Goal: Task Accomplishment & Management: Complete application form

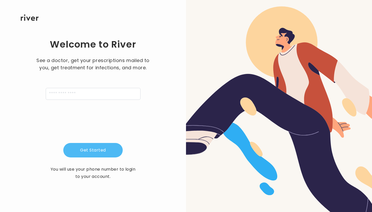
click at [85, 150] on button "Get Started" at bounding box center [92, 150] width 59 height 14
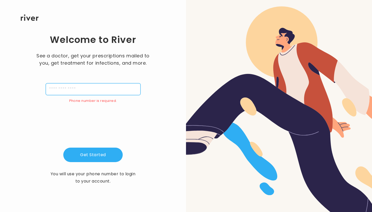
click at [56, 84] on input "tel" at bounding box center [93, 89] width 95 height 12
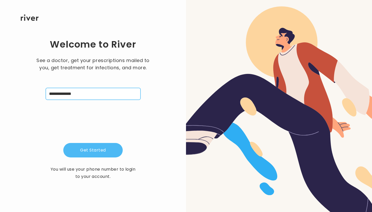
type input "**********"
click at [91, 150] on button "Get Started" at bounding box center [92, 150] width 59 height 14
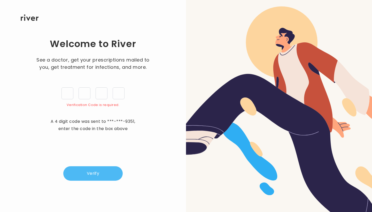
type input "*"
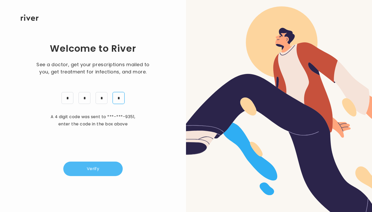
type input "*"
click at [91, 168] on button "Verify" at bounding box center [92, 168] width 59 height 14
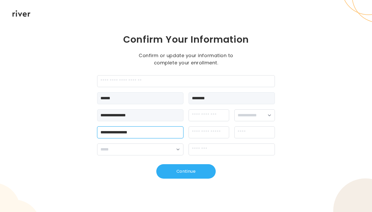
type input "**********"
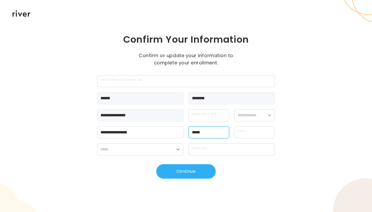
type input "*****"
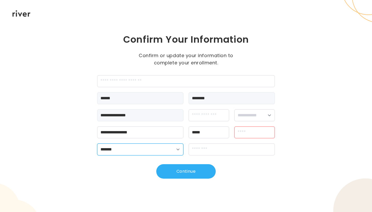
select select "**"
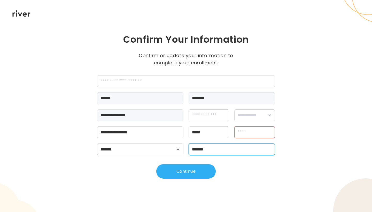
type input "*****"
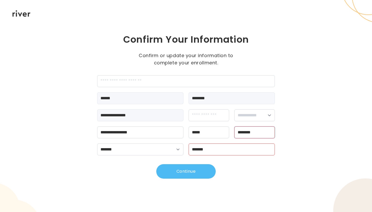
type input "********"
click at [191, 171] on button "Continue" at bounding box center [185, 171] width 59 height 14
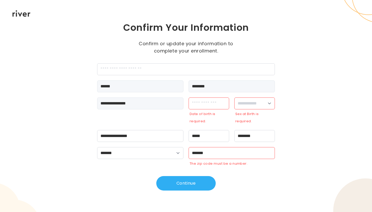
click at [208, 109] on div "Date of birth is required." at bounding box center [209, 110] width 41 height 27
type input "**********"
select select "******"
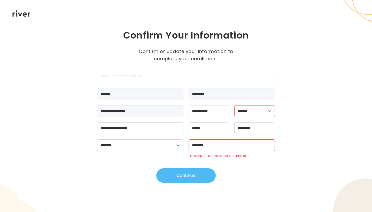
click at [194, 178] on button "Continue" at bounding box center [185, 175] width 59 height 14
click at [190, 176] on button "Continue" at bounding box center [185, 175] width 59 height 14
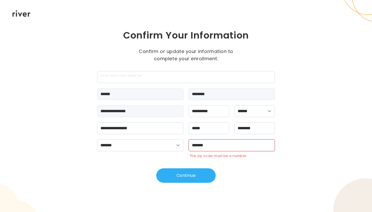
click at [208, 144] on input "*****" at bounding box center [232, 145] width 86 height 12
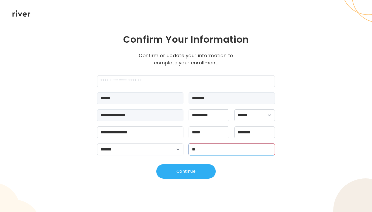
type input "*"
type input "*****"
click at [186, 170] on button "Continue" at bounding box center [185, 171] width 59 height 14
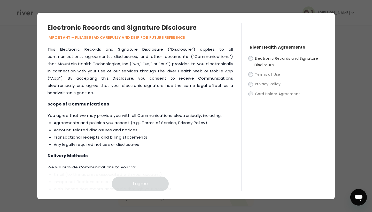
scroll to position [106, 0]
click at [185, 104] on h4 "Scope of Communications" at bounding box center [140, 103] width 185 height 7
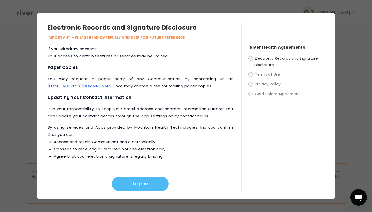
scroll to position [163, 0]
click at [136, 185] on button "I agree" at bounding box center [140, 183] width 57 height 14
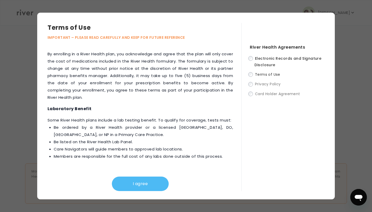
scroll to position [701, 0]
click at [149, 183] on button "I agree" at bounding box center [140, 183] width 57 height 14
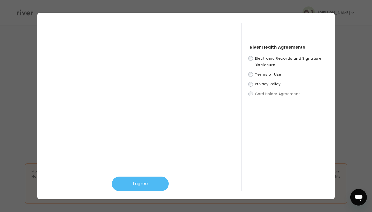
scroll to position [163, 0]
click at [144, 185] on button "I agree" at bounding box center [140, 183] width 57 height 14
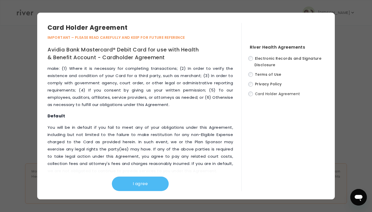
click at [141, 186] on button "I agree" at bounding box center [140, 183] width 57 height 14
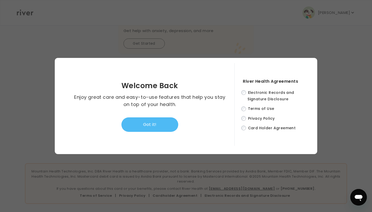
click at [165, 125] on button "Got it!" at bounding box center [149, 124] width 57 height 14
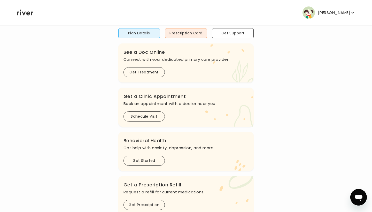
scroll to position [39, 0]
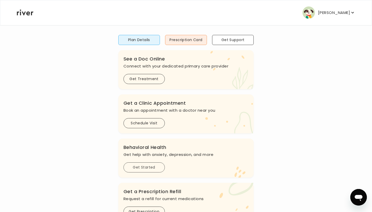
click at [148, 166] on button "Get Started" at bounding box center [143, 167] width 41 height 10
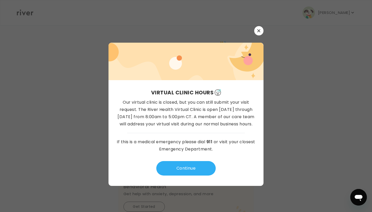
click at [261, 30] on button "button" at bounding box center [258, 30] width 9 height 9
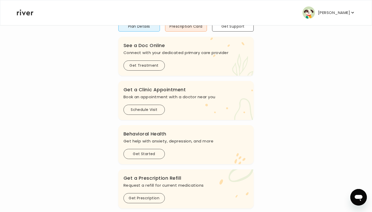
scroll to position [42, 0]
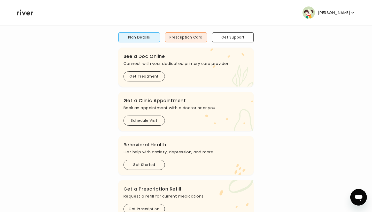
click at [354, 15] on icon "button" at bounding box center [352, 12] width 5 height 5
click at [350, 15] on p "[PERSON_NAME]" at bounding box center [334, 12] width 32 height 7
click at [355, 14] on icon "button" at bounding box center [352, 12] width 5 height 5
click at [355, 15] on button "[PERSON_NAME]" at bounding box center [328, 12] width 53 height 12
click at [353, 13] on icon "button" at bounding box center [352, 12] width 5 height 5
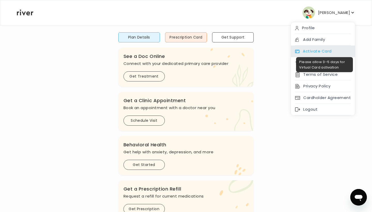
click at [332, 53] on span at bounding box center [323, 53] width 64 height 0
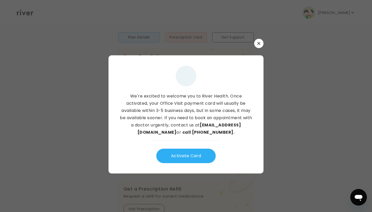
scroll to position [0, 0]
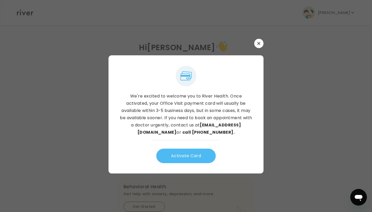
click at [200, 157] on button "Activate Card" at bounding box center [185, 155] width 59 height 14
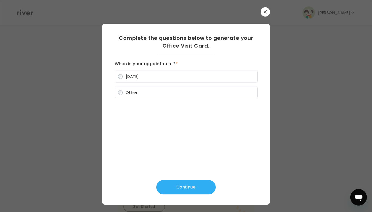
click at [158, 90] on label "Other" at bounding box center [186, 93] width 143 height 12
click at [181, 186] on button "Continue" at bounding box center [185, 187] width 59 height 14
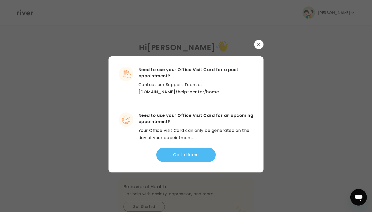
click at [193, 153] on button "Go to Home" at bounding box center [185, 154] width 59 height 14
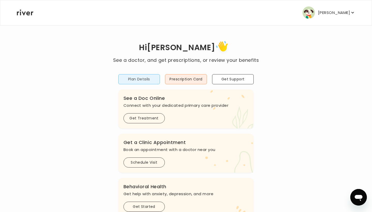
click at [154, 79] on button "Plan Details" at bounding box center [139, 79] width 42 height 10
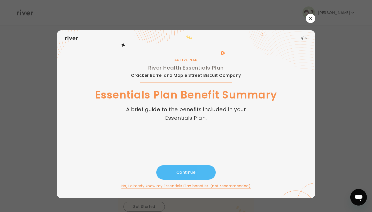
click at [177, 178] on button "Continue" at bounding box center [185, 172] width 59 height 14
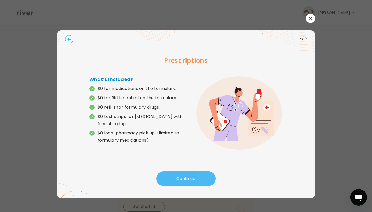
click at [182, 180] on button "Continue" at bounding box center [185, 178] width 59 height 14
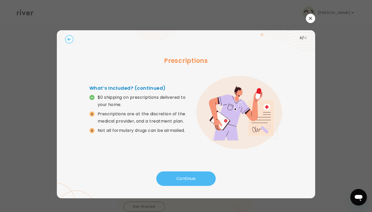
click at [183, 180] on button "Continue" at bounding box center [185, 178] width 59 height 14
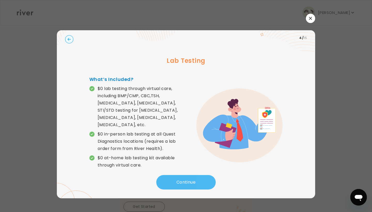
click at [183, 181] on button "Continue" at bounding box center [185, 182] width 59 height 14
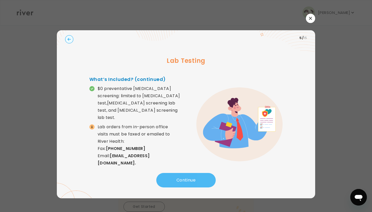
click at [183, 181] on button "Continue" at bounding box center [185, 180] width 59 height 14
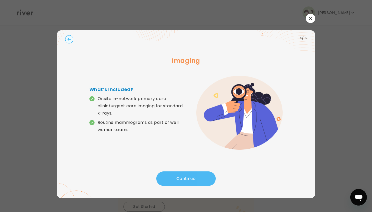
click at [183, 182] on button "Continue" at bounding box center [185, 178] width 59 height 14
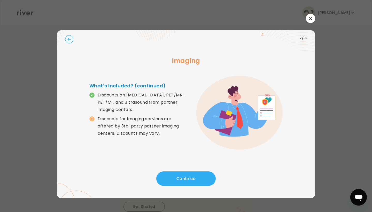
click at [186, 186] on div "Continue" at bounding box center [186, 180] width 242 height 18
click at [184, 181] on button "Continue" at bounding box center [185, 178] width 59 height 14
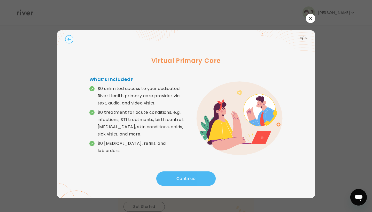
click at [186, 181] on button "Continue" at bounding box center [185, 178] width 59 height 14
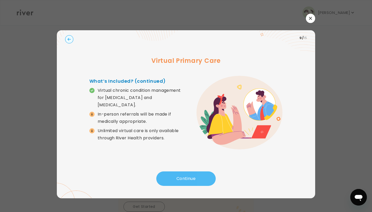
click at [182, 182] on button "Continue" at bounding box center [185, 178] width 59 height 14
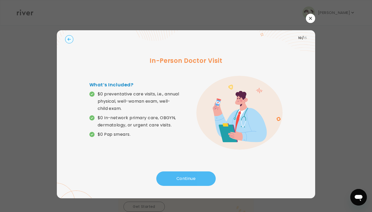
click at [186, 180] on button "Continue" at bounding box center [185, 178] width 59 height 14
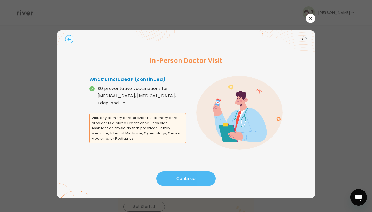
click at [184, 181] on button "Continue" at bounding box center [185, 178] width 59 height 14
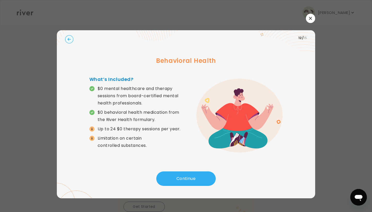
click at [94, 130] on span at bounding box center [91, 128] width 5 height 5
click at [179, 181] on button "Continue" at bounding box center [185, 178] width 59 height 14
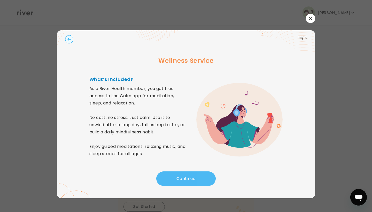
click at [183, 176] on button "Continue" at bounding box center [185, 178] width 59 height 14
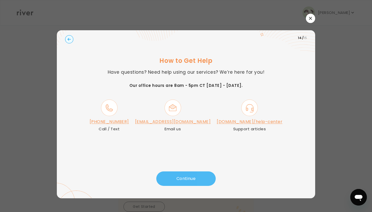
click at [183, 175] on button "Continue" at bounding box center [185, 178] width 59 height 14
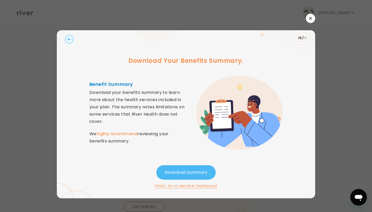
click at [188, 173] on button "Download Summary" at bounding box center [185, 172] width 59 height 14
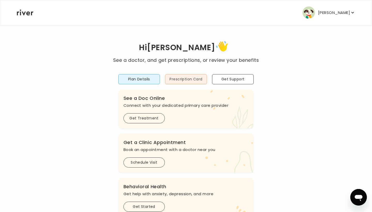
click at [197, 79] on button "Prescription Card" at bounding box center [186, 79] width 42 height 10
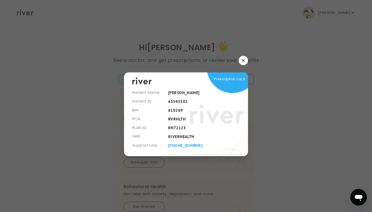
click at [277, 67] on div at bounding box center [186, 106] width 372 height 212
click at [244, 62] on button "button" at bounding box center [243, 60] width 9 height 9
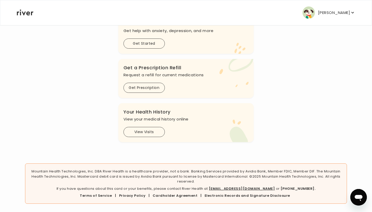
scroll to position [163, 0]
click at [151, 93] on button "Get Prescription" at bounding box center [143, 88] width 41 height 10
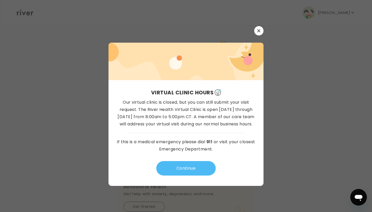
click at [177, 167] on button "Continue" at bounding box center [185, 168] width 59 height 14
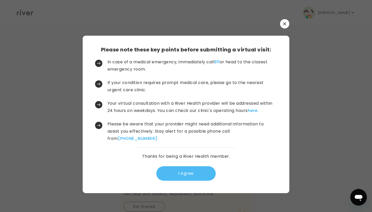
click at [186, 171] on button "I Agree" at bounding box center [185, 173] width 59 height 14
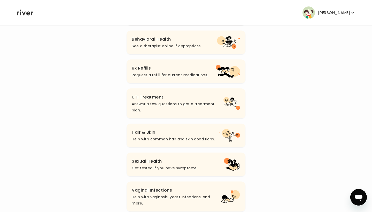
scroll to position [123, 0]
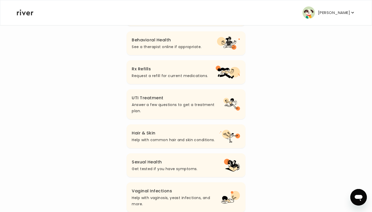
click at [353, 13] on icon "button" at bounding box center [352, 12] width 5 height 5
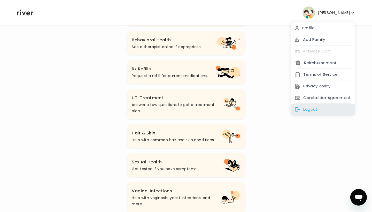
click at [314, 109] on div "Logout" at bounding box center [323, 110] width 64 height 12
